Goal: Task Accomplishment & Management: Manage account settings

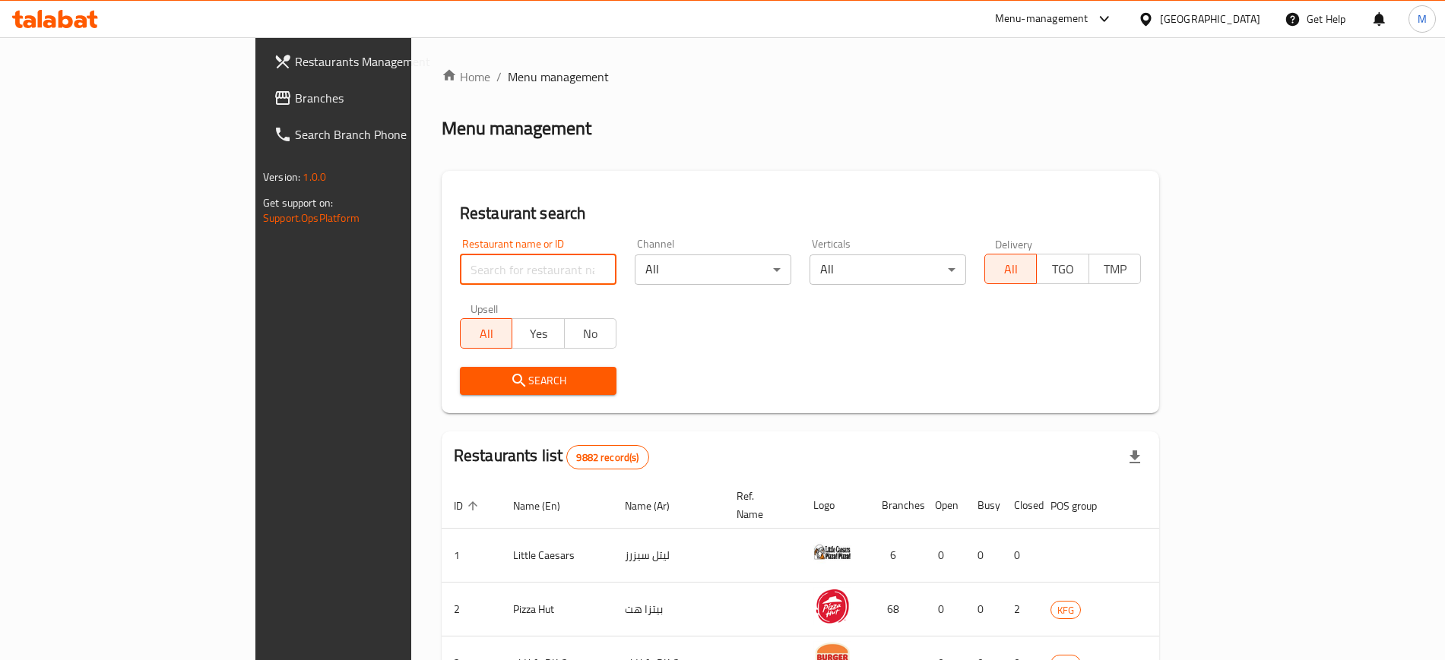
drag, startPoint x: 0, startPoint y: 0, endPoint x: 436, endPoint y: 269, distance: 512.5
click at [460, 269] on input "search" at bounding box center [538, 270] width 157 height 30
type input "[PERSON_NAME]"
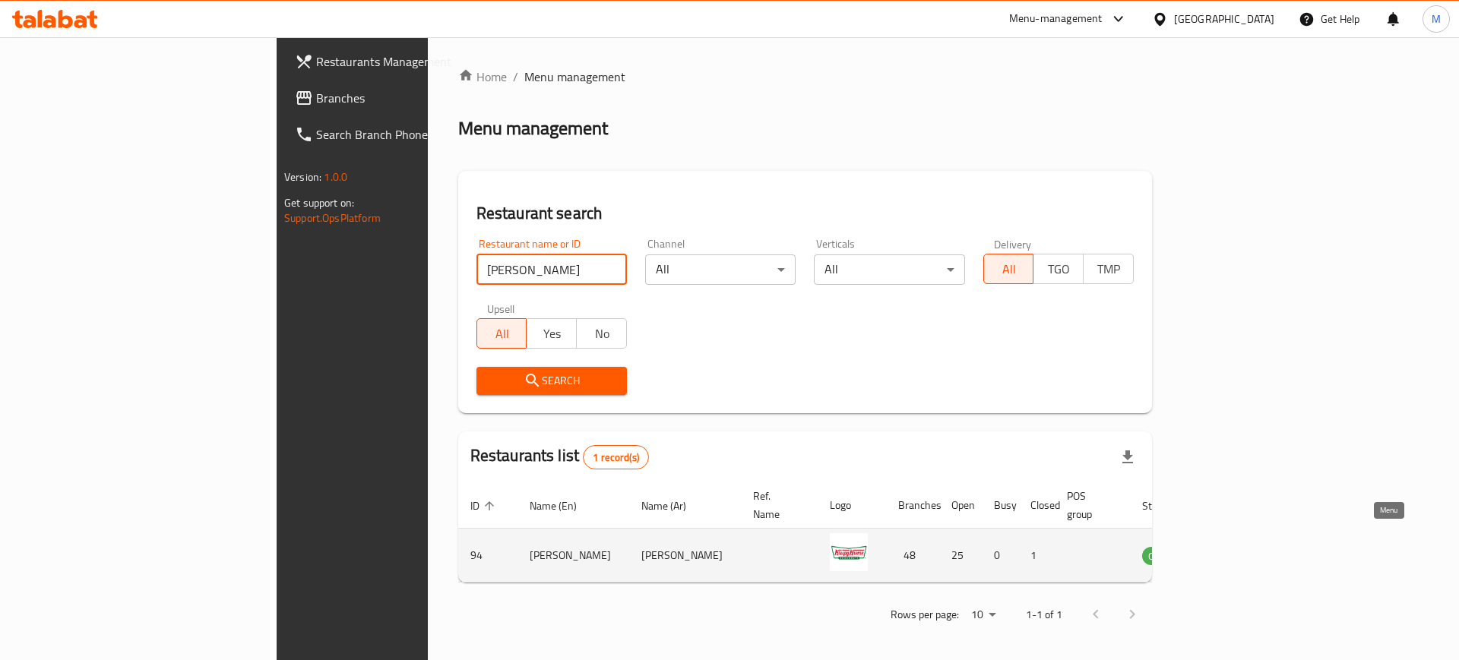
click at [1239, 550] on icon "enhanced table" at bounding box center [1231, 556] width 17 height 13
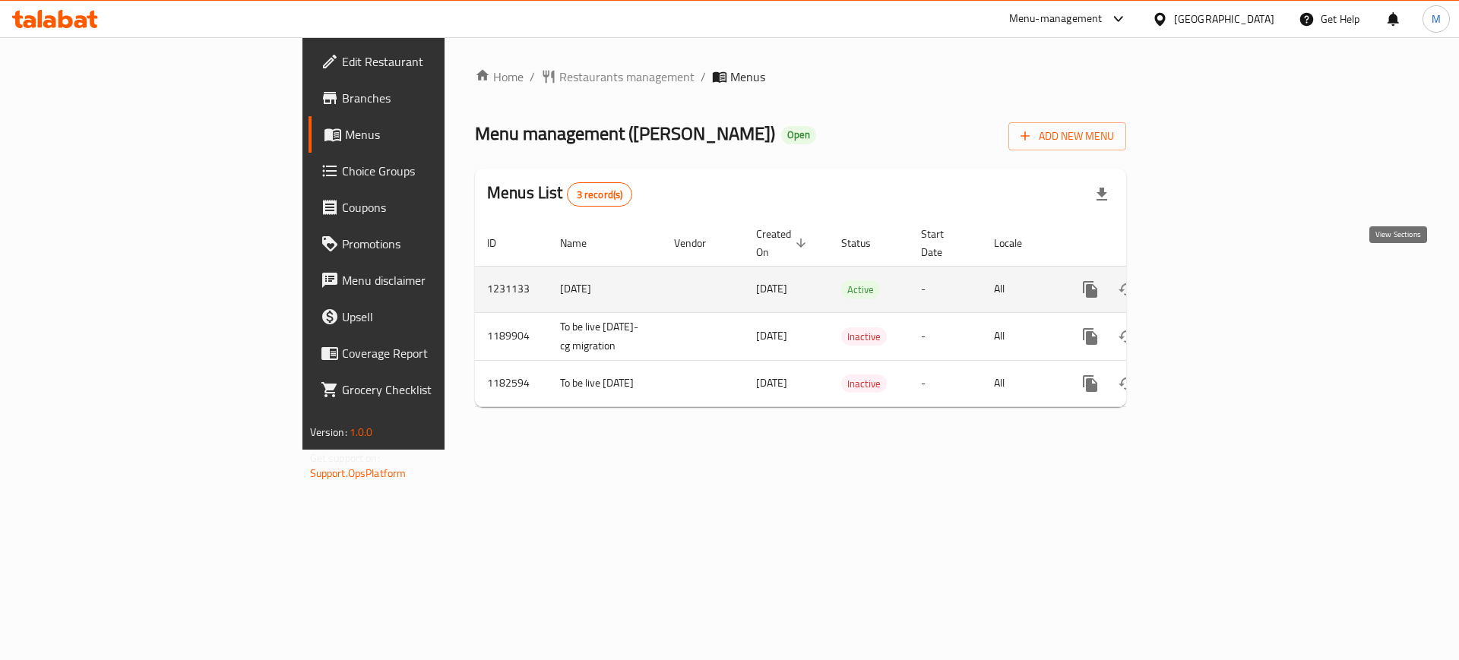
click at [1218, 271] on link "enhanced table" at bounding box center [1200, 289] width 36 height 36
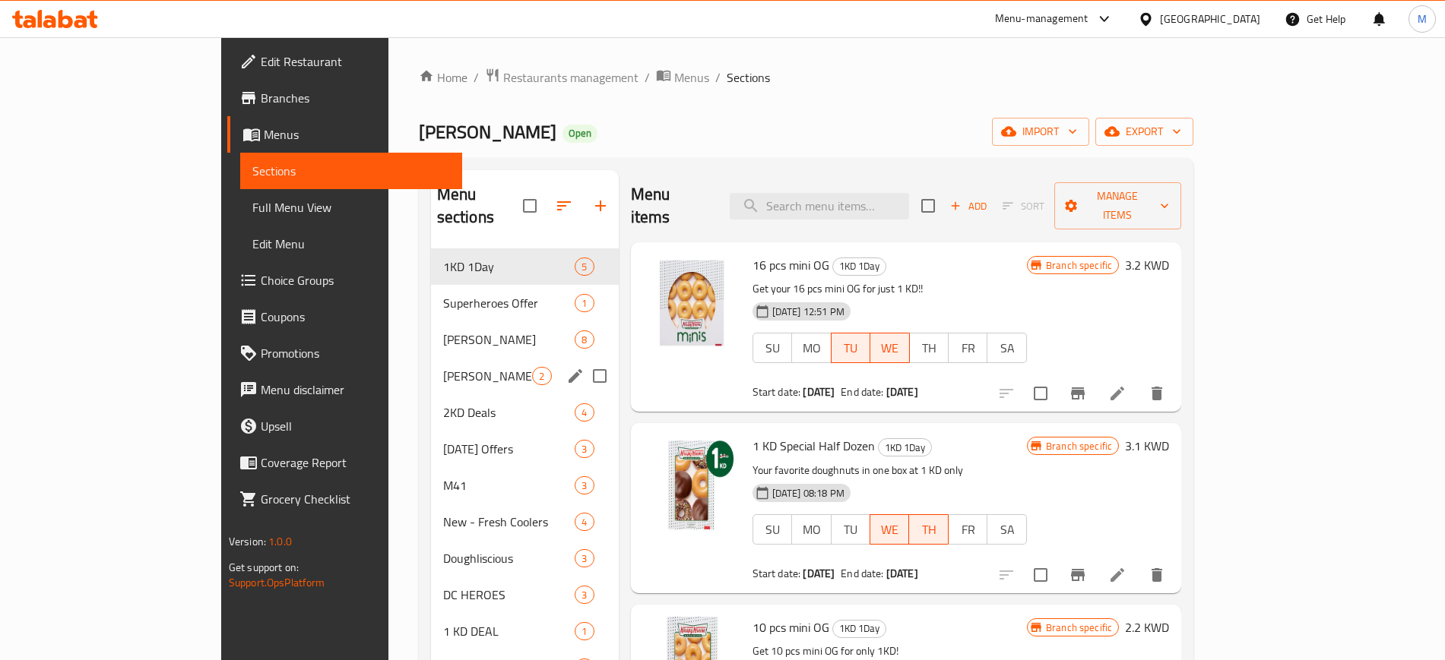
click at [431, 358] on div "Harry Potter Latte 2" at bounding box center [525, 376] width 188 height 36
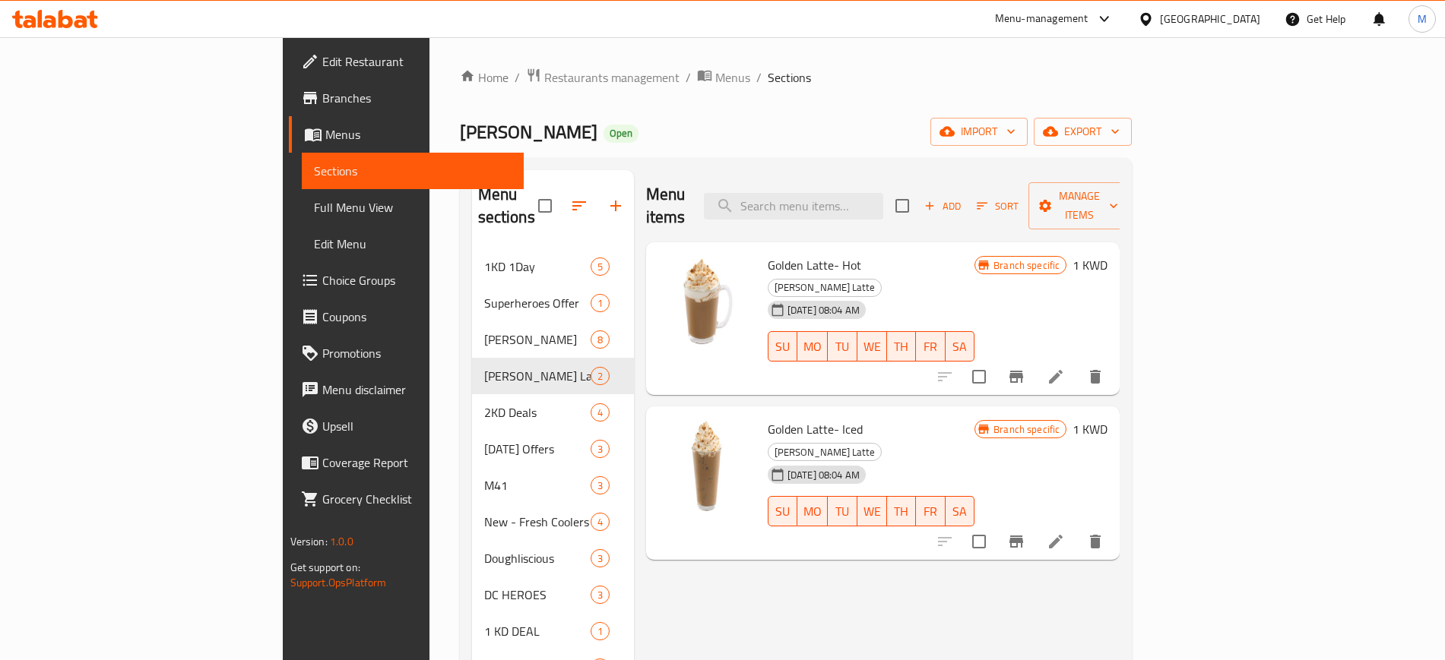
click at [1107, 255] on h6 "1 KWD" at bounding box center [1089, 265] width 35 height 21
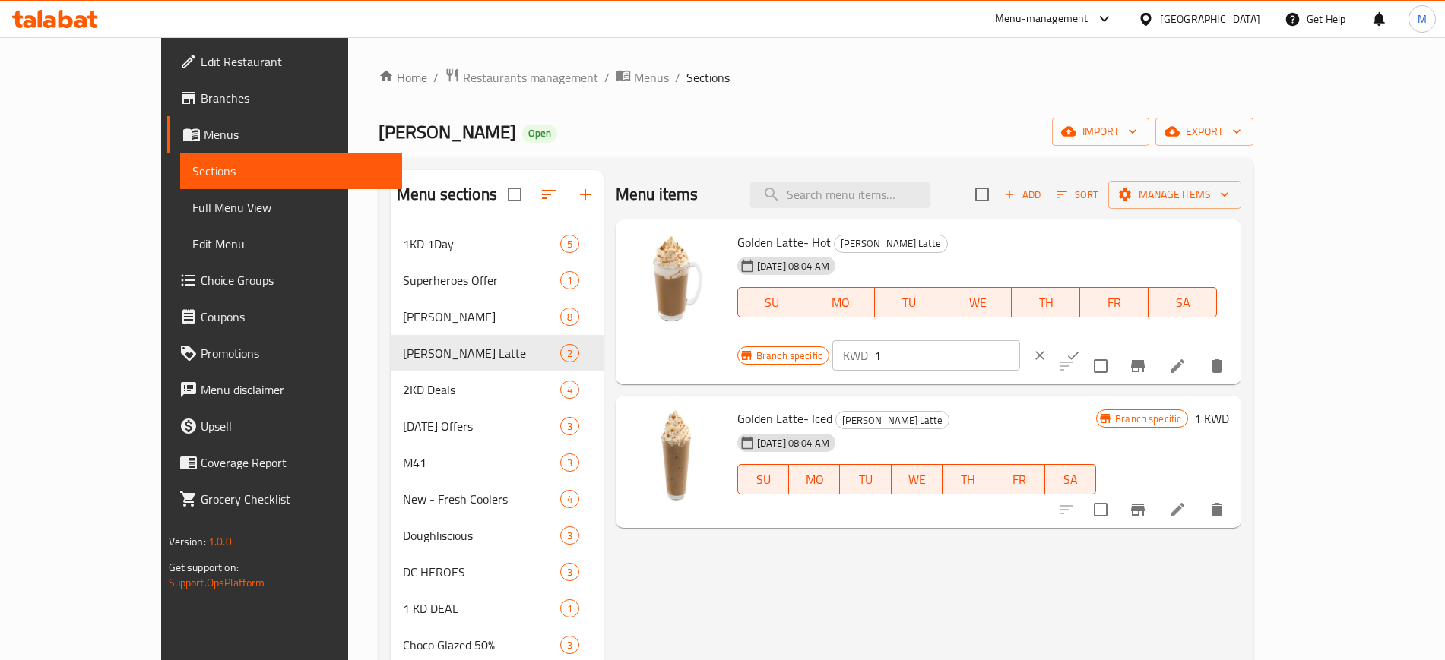
click at [1020, 340] on input "1" at bounding box center [947, 355] width 146 height 30
type input "1.7"
click at [1081, 348] on icon "ok" at bounding box center [1072, 355] width 15 height 15
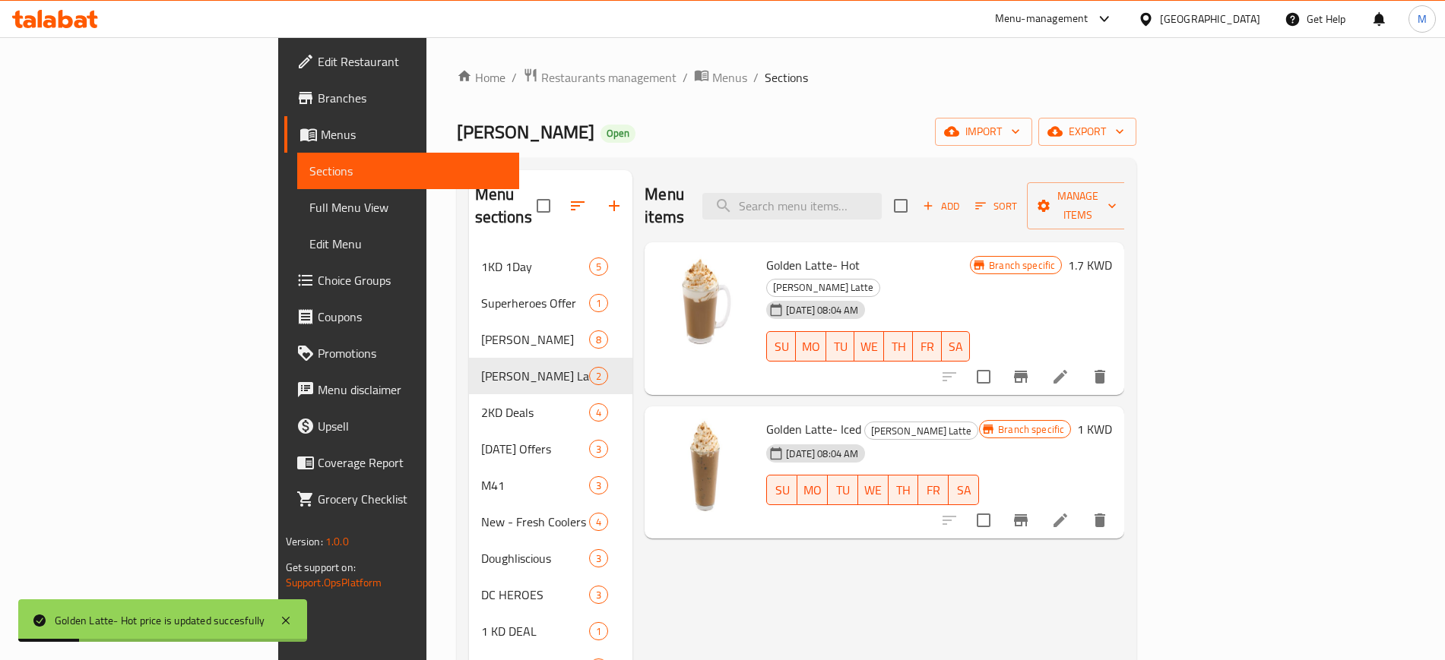
click at [1112, 419] on h6 "1 KWD" at bounding box center [1094, 429] width 35 height 21
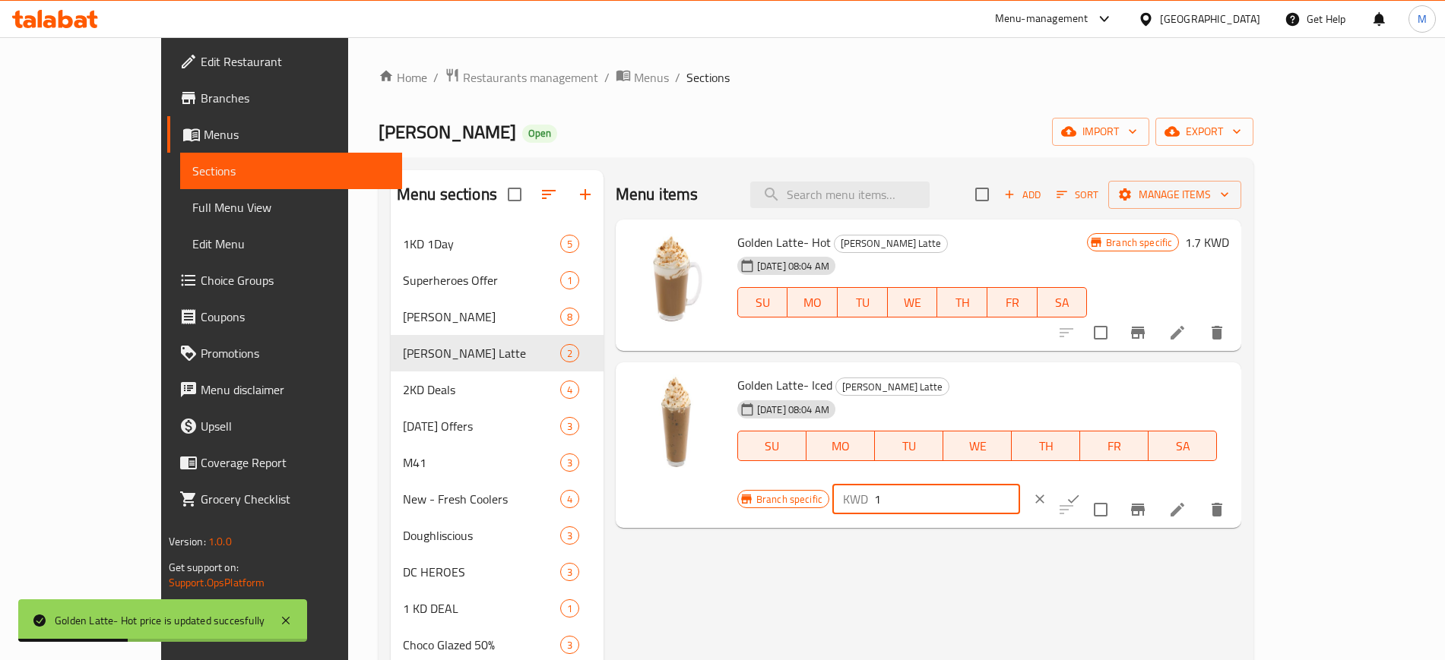
click at [1020, 484] on input "1" at bounding box center [947, 499] width 146 height 30
type input "1.7"
click at [1081, 492] on icon "ok" at bounding box center [1072, 499] width 15 height 15
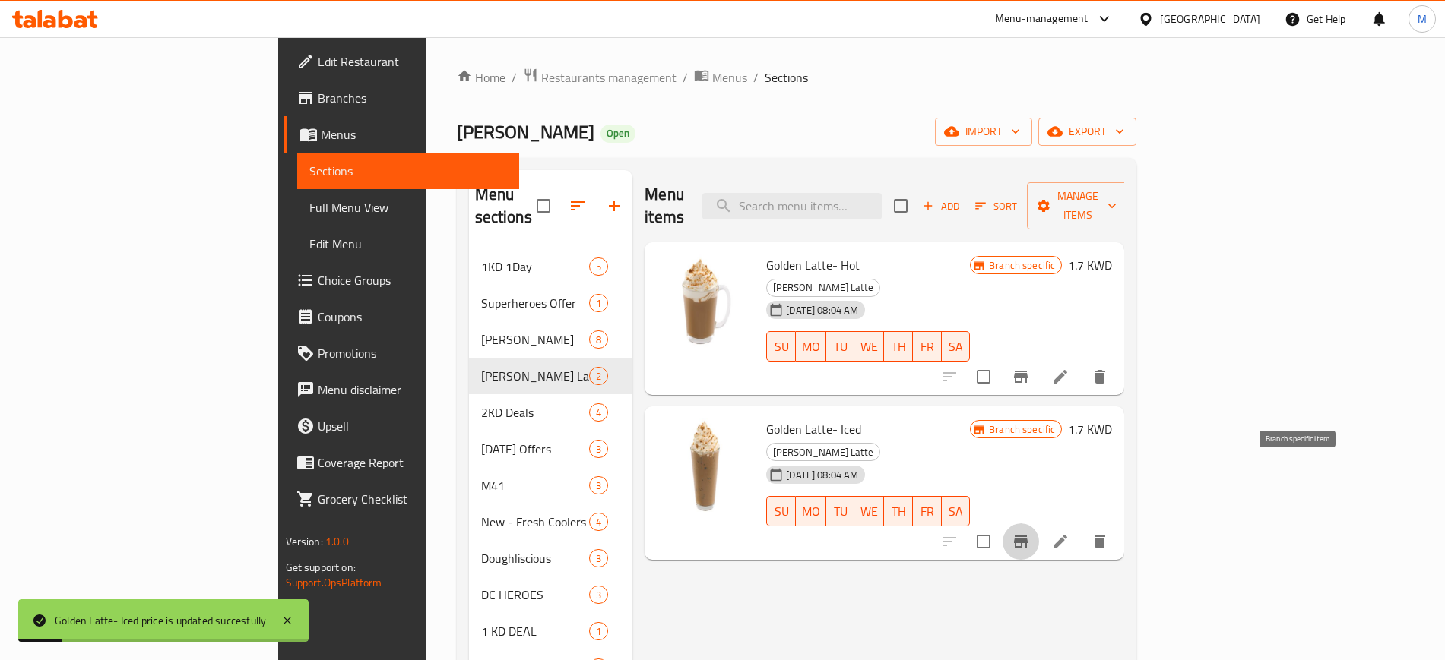
click at [1027, 536] on icon "Branch-specific-item" at bounding box center [1021, 542] width 14 height 12
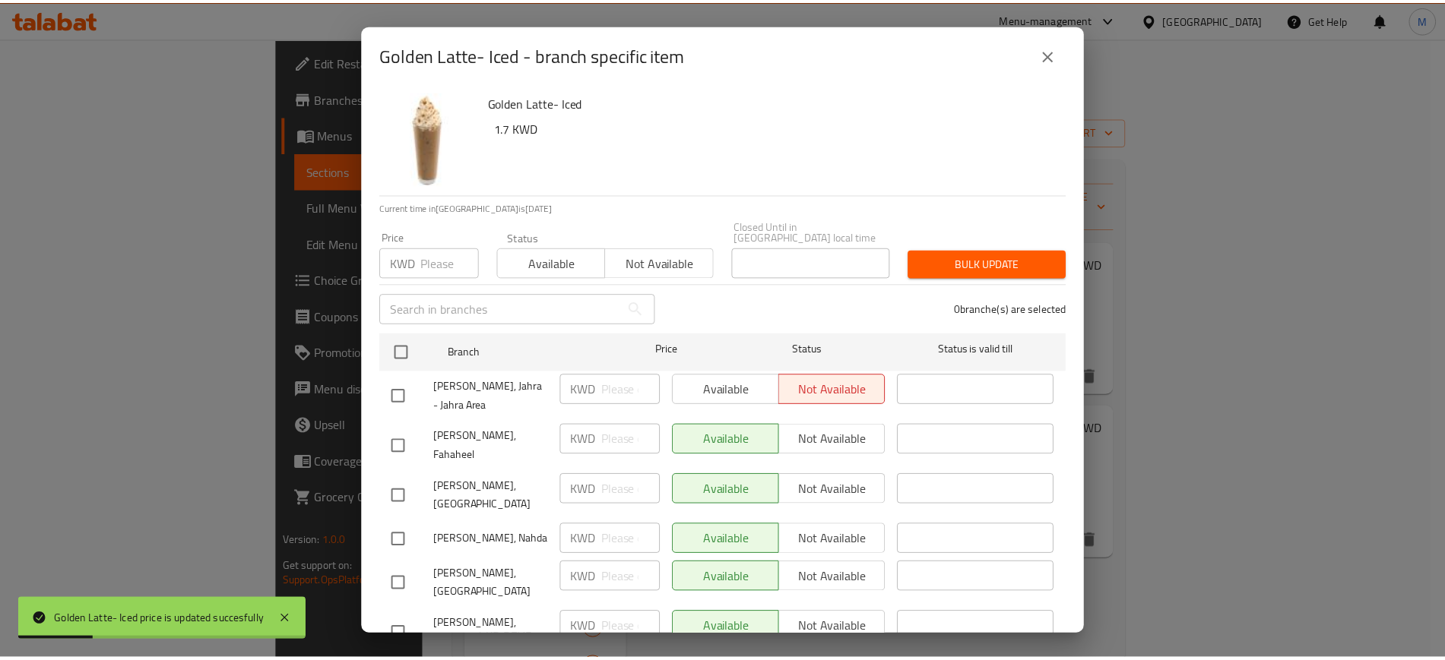
scroll to position [739, 0]
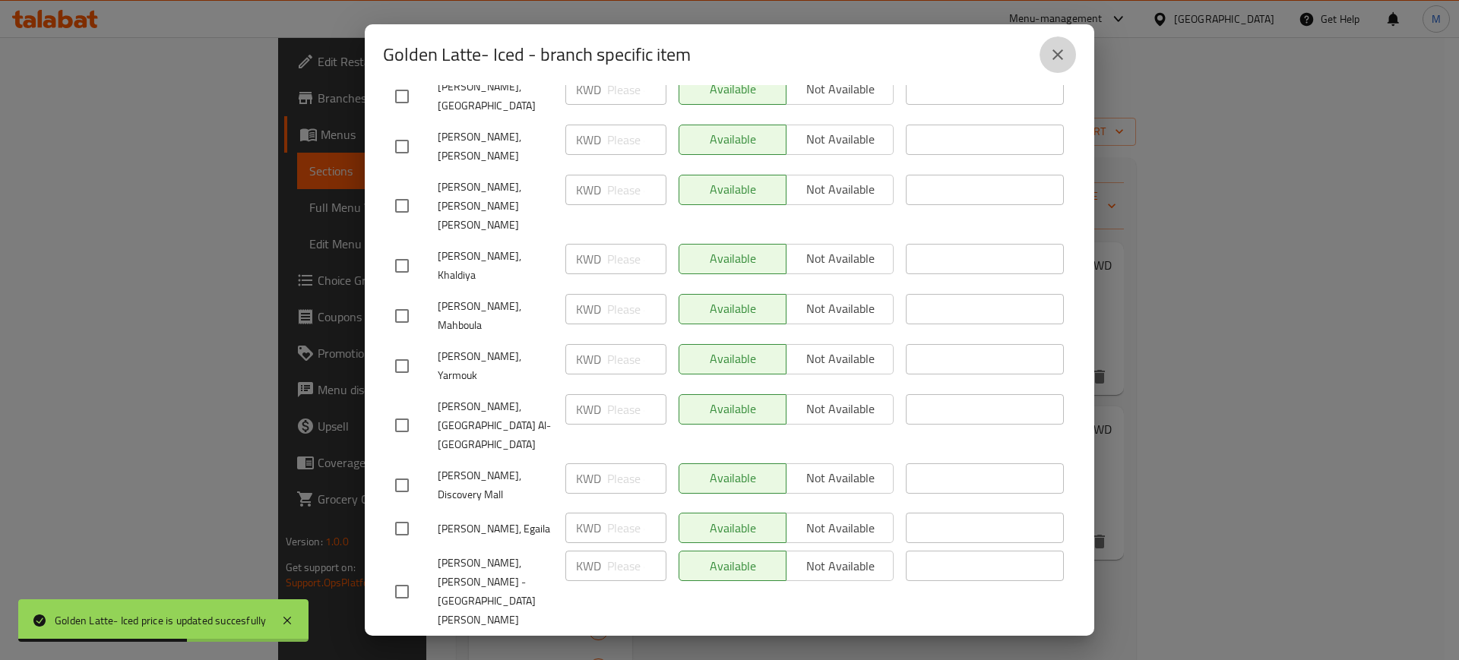
click at [1045, 45] on button "close" at bounding box center [1058, 54] width 36 height 36
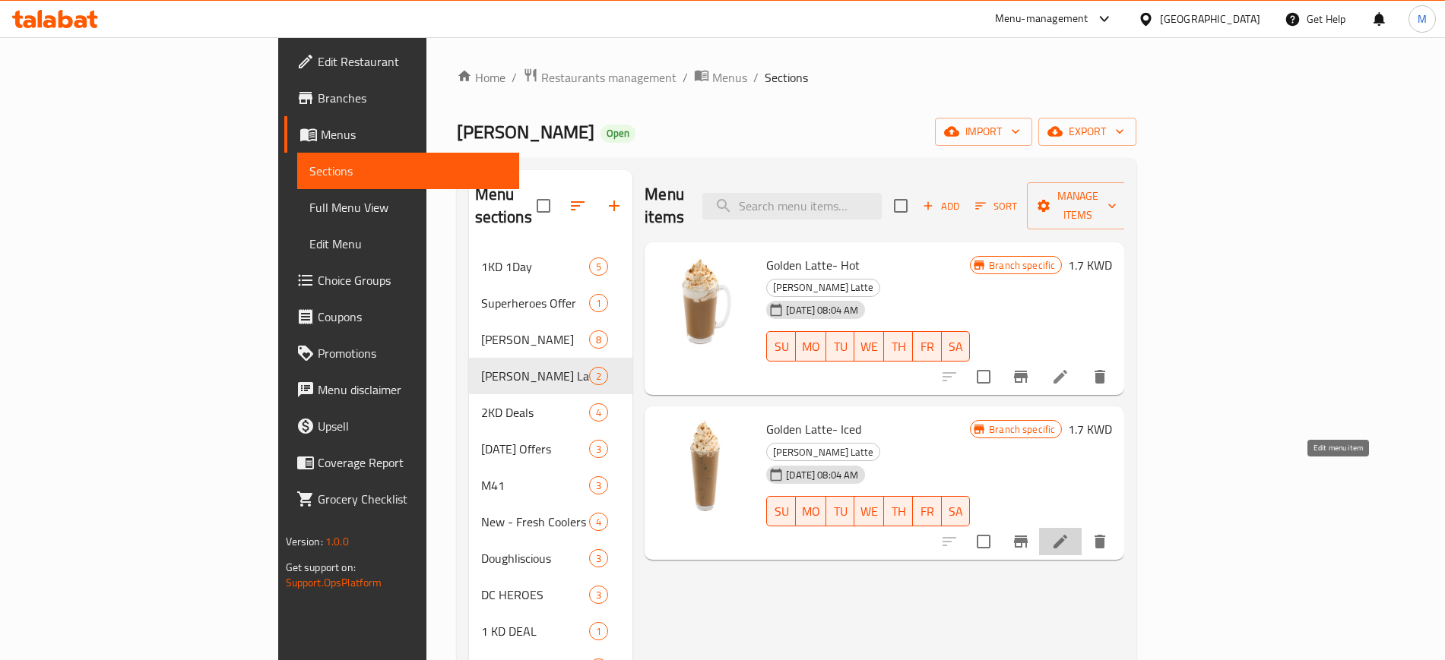
click at [1069, 533] on icon at bounding box center [1060, 542] width 18 height 18
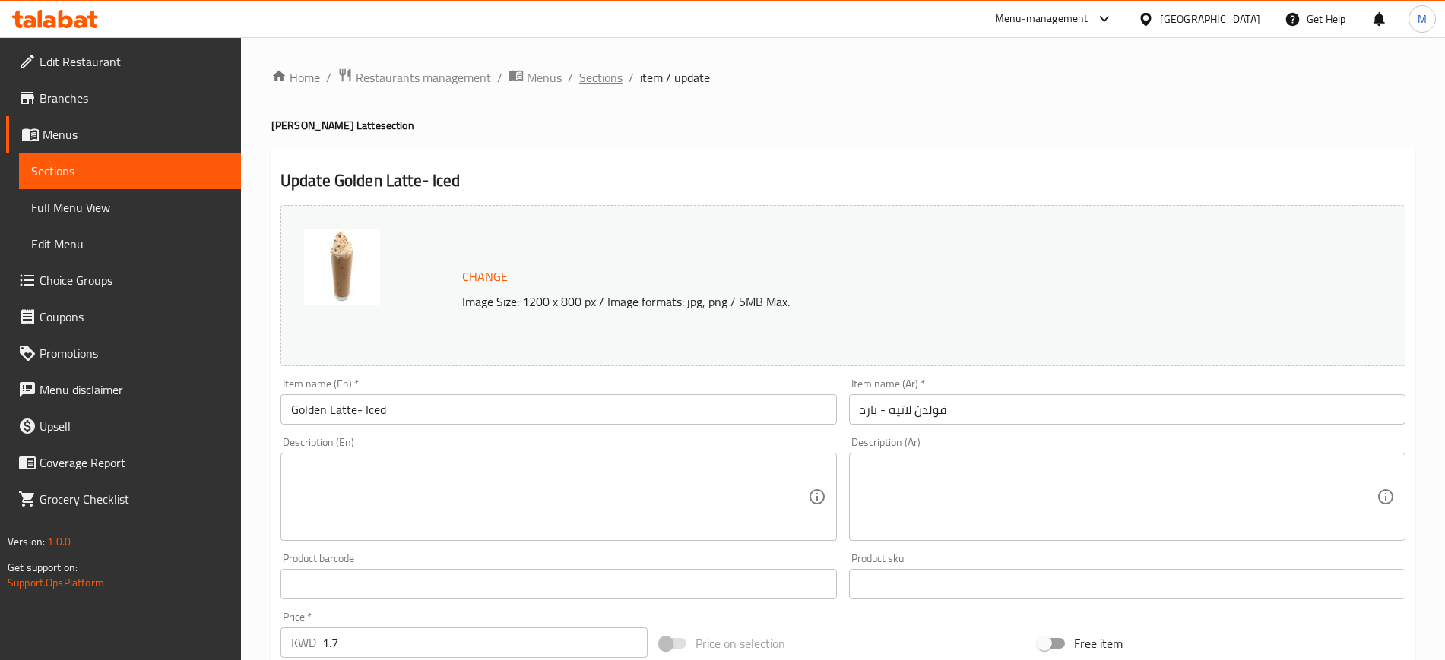
click at [606, 84] on span "Sections" at bounding box center [600, 77] width 43 height 18
click at [605, 81] on span "Sections" at bounding box center [600, 77] width 43 height 18
